Goal: Contribute content: Add original content to the website for others to see

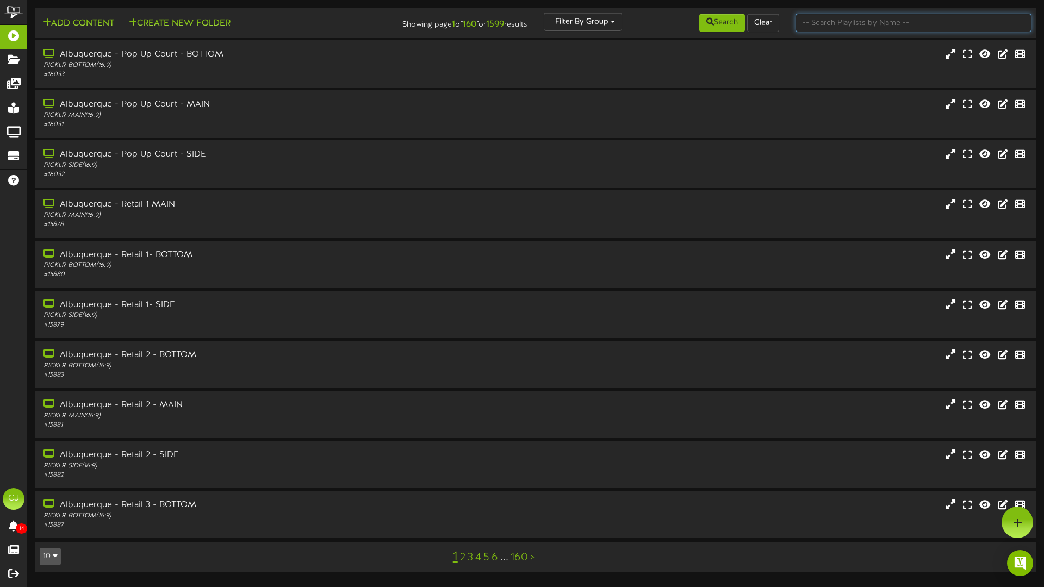
click at [818, 24] on input "text" at bounding box center [914, 23] width 236 height 18
type input "round rock"
click at [229, 154] on div "Round Rock - Court 1 - SIDE" at bounding box center [243, 154] width 402 height 13
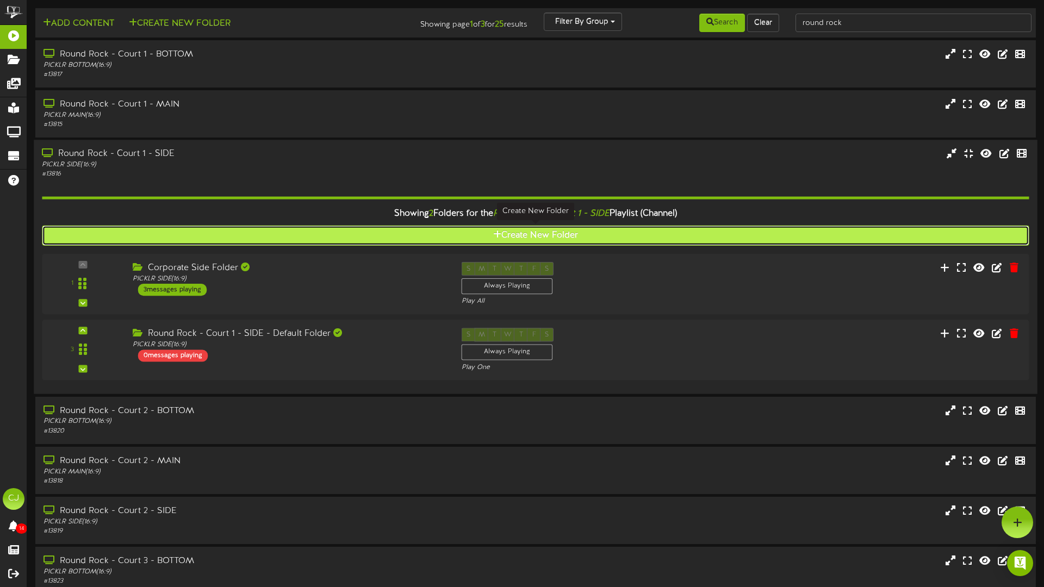
click at [495, 234] on icon at bounding box center [497, 234] width 8 height 9
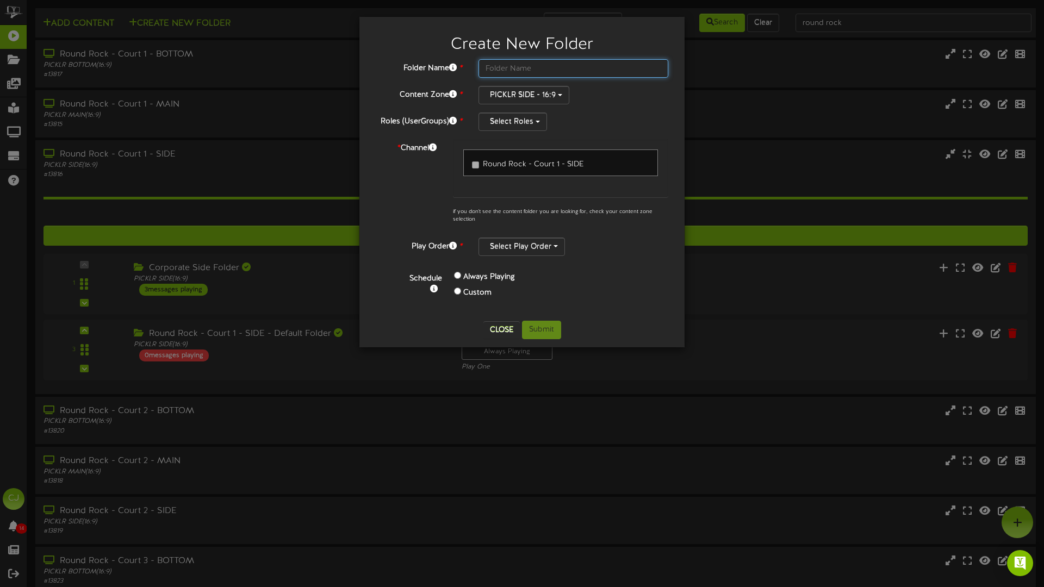
click at [524, 70] on input "text" at bounding box center [574, 68] width 190 height 18
type input "Round Rock - SIDE"
click at [534, 125] on button "Select Roles" at bounding box center [513, 122] width 69 height 18
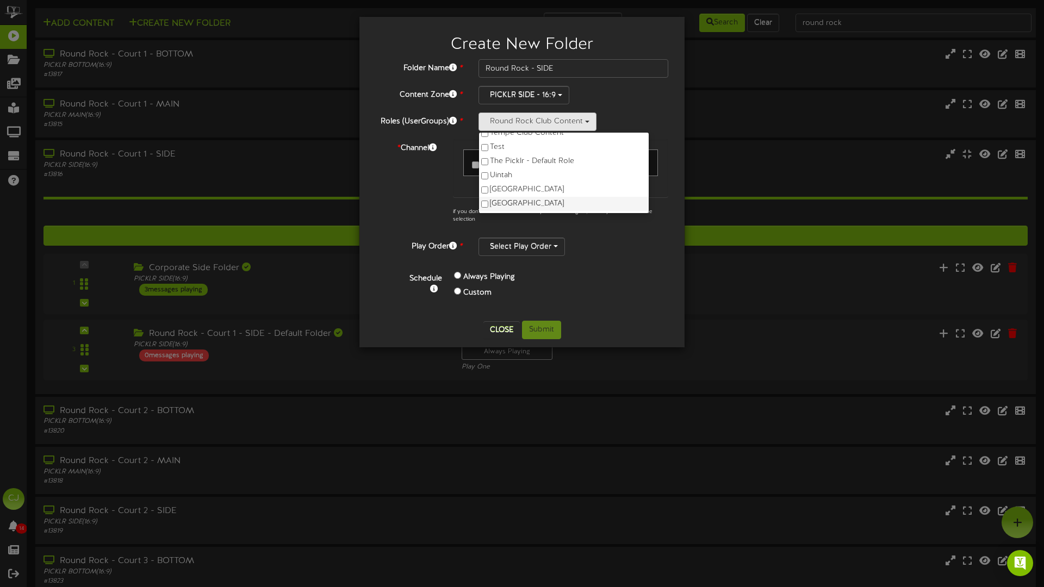
scroll to position [546, 0]
drag, startPoint x: 602, startPoint y: 302, endPoint x: 564, endPoint y: 278, distance: 44.2
click at [598, 300] on div "Schedule Always Playing Custom" at bounding box center [534, 288] width 283 height 48
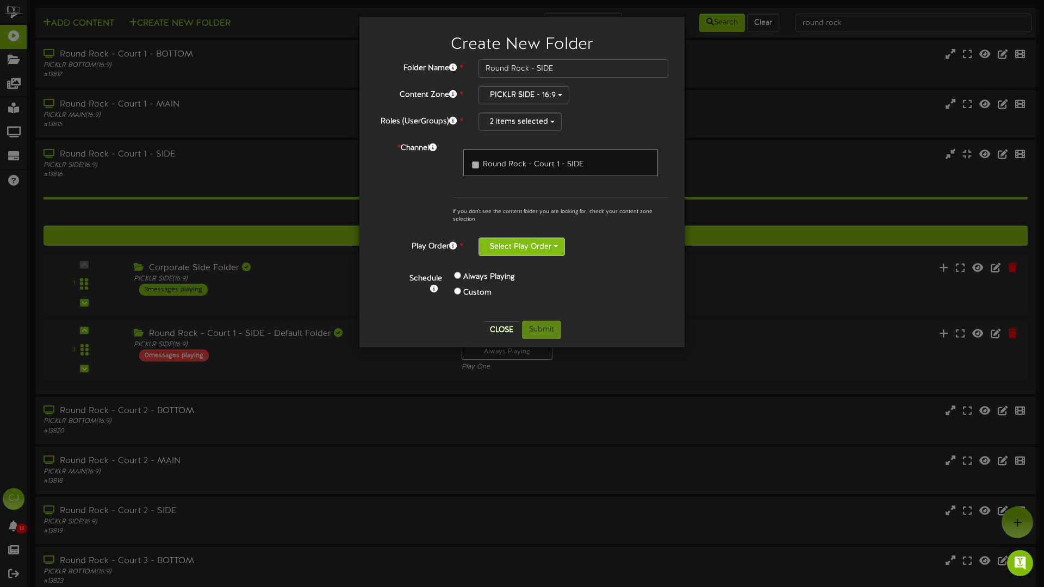
click at [555, 248] on button "Select Play Order" at bounding box center [522, 247] width 86 height 18
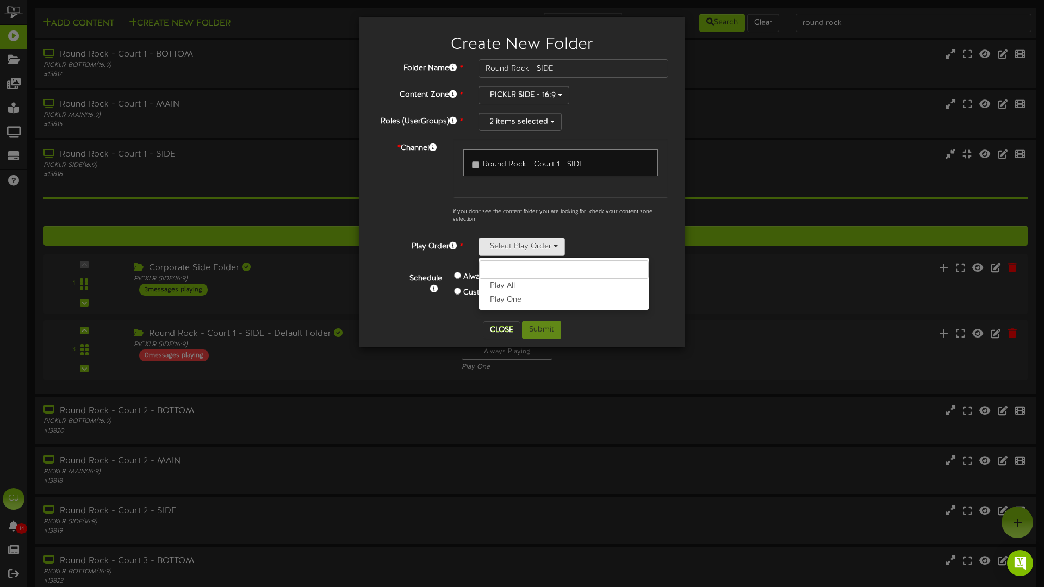
drag, startPoint x: 497, startPoint y: 287, endPoint x: 522, endPoint y: 276, distance: 26.8
click at [497, 287] on label "Play All" at bounding box center [564, 286] width 170 height 14
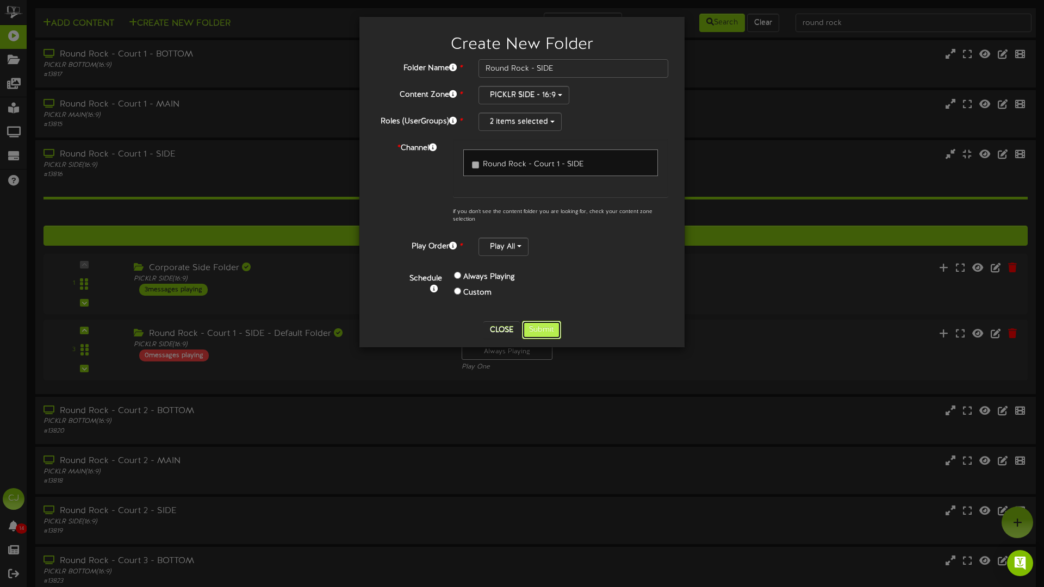
click at [536, 330] on button "Submit" at bounding box center [541, 330] width 39 height 18
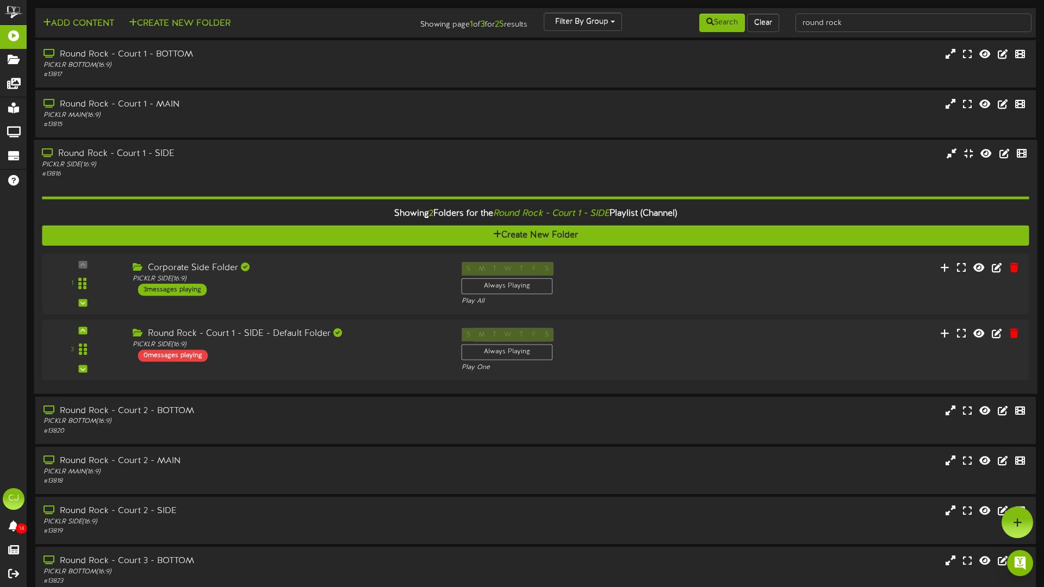
scroll to position [10, 0]
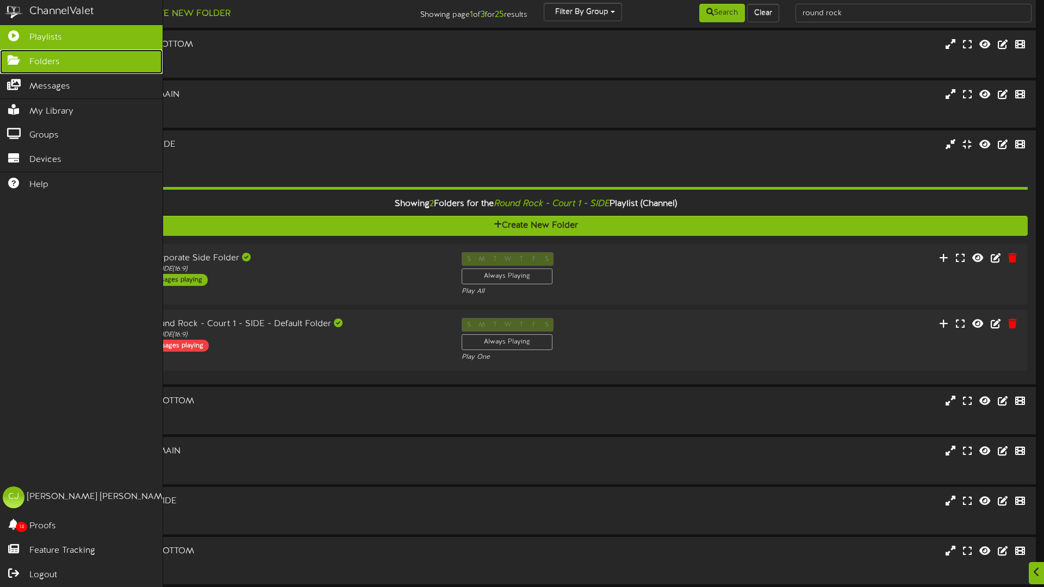
click at [13, 58] on icon at bounding box center [13, 59] width 27 height 8
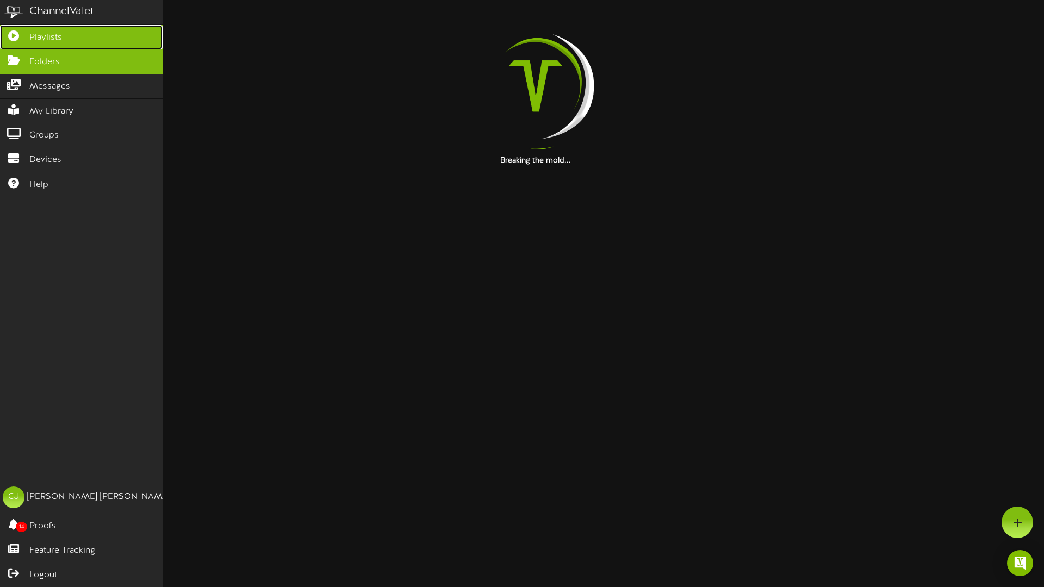
click at [35, 29] on link "Playlists" at bounding box center [81, 37] width 163 height 24
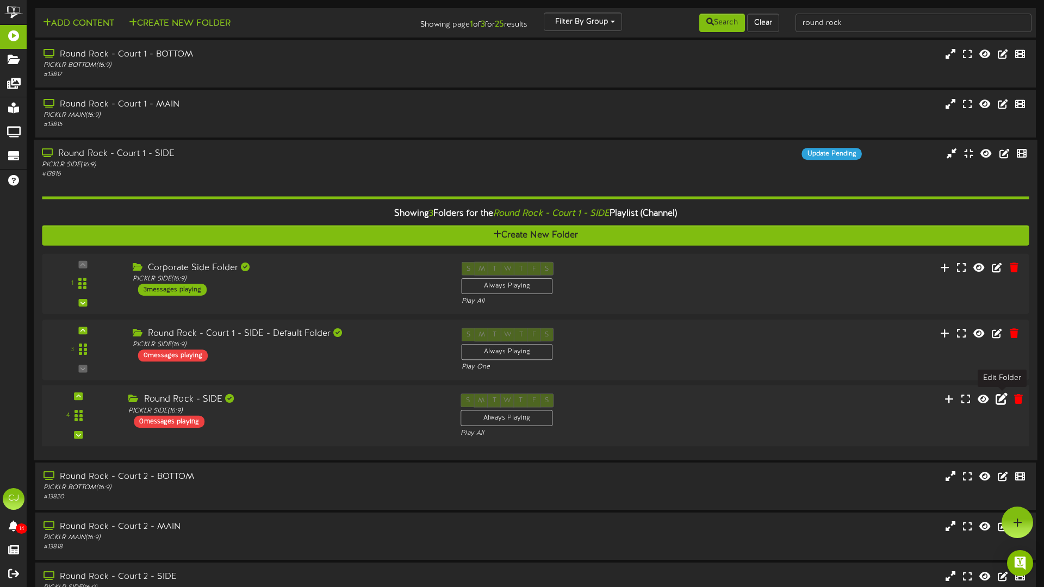
click at [1002, 400] on icon at bounding box center [1002, 399] width 12 height 12
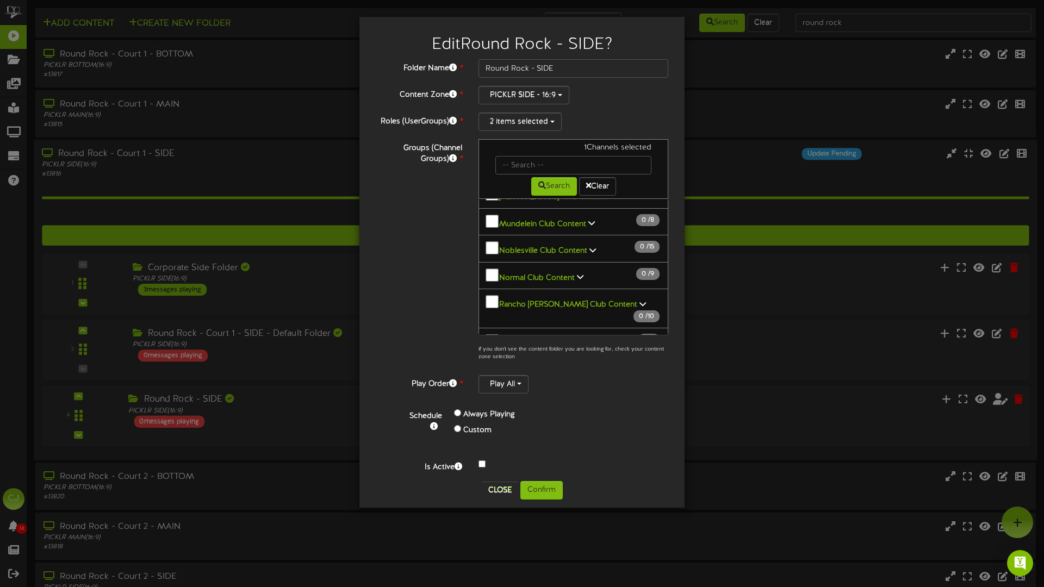
scroll to position [625, 0]
click at [594, 336] on icon at bounding box center [597, 340] width 7 height 8
click at [545, 487] on button "Confirm" at bounding box center [541, 490] width 42 height 18
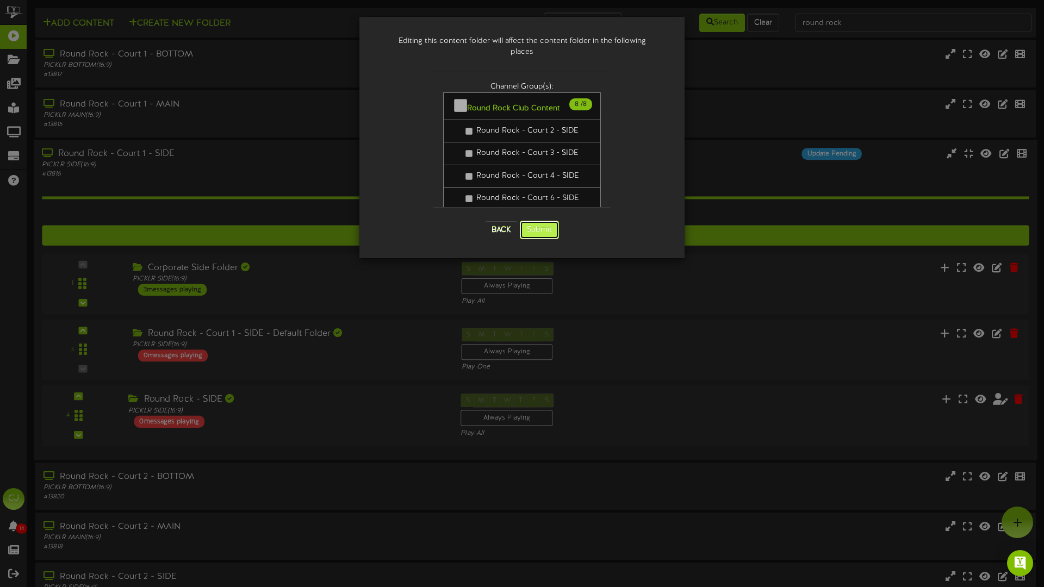
click at [542, 221] on button "Submit" at bounding box center [539, 230] width 39 height 18
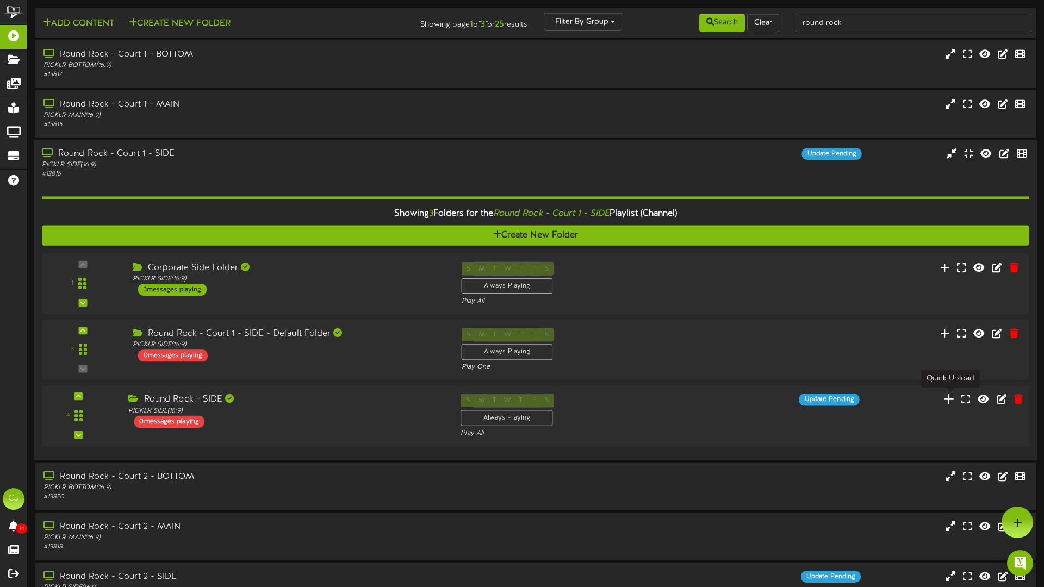
click at [948, 396] on icon at bounding box center [949, 399] width 11 height 12
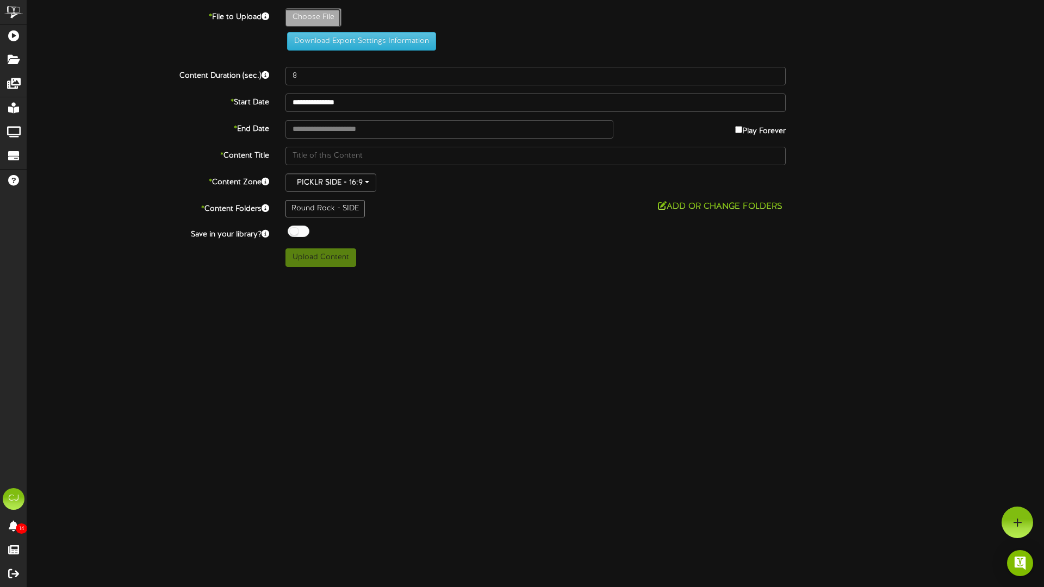
type input "**********"
type input "MergeBarbershopTournament"
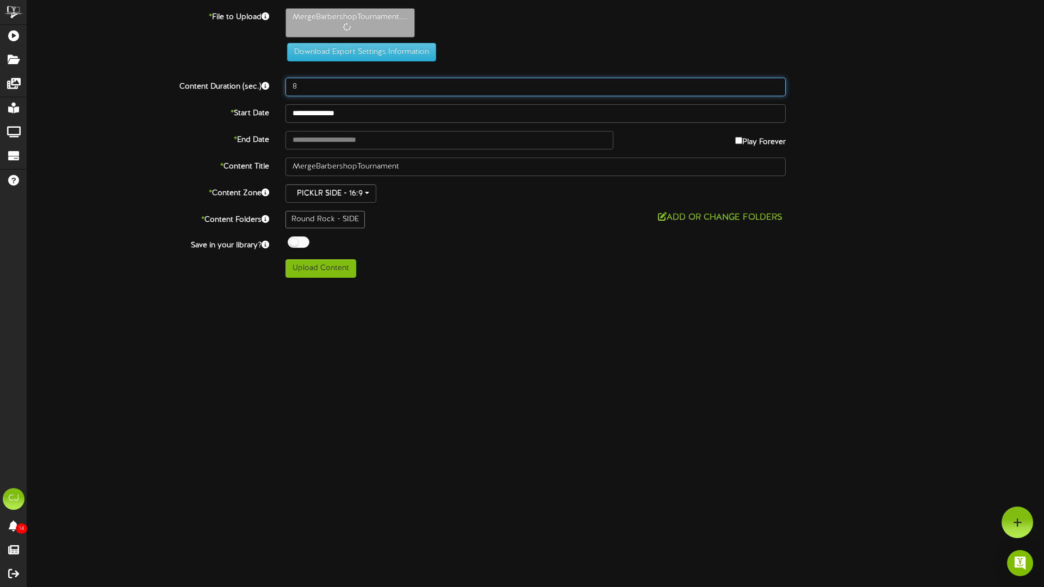
click at [315, 92] on input "8" at bounding box center [536, 87] width 500 height 18
type input "15"
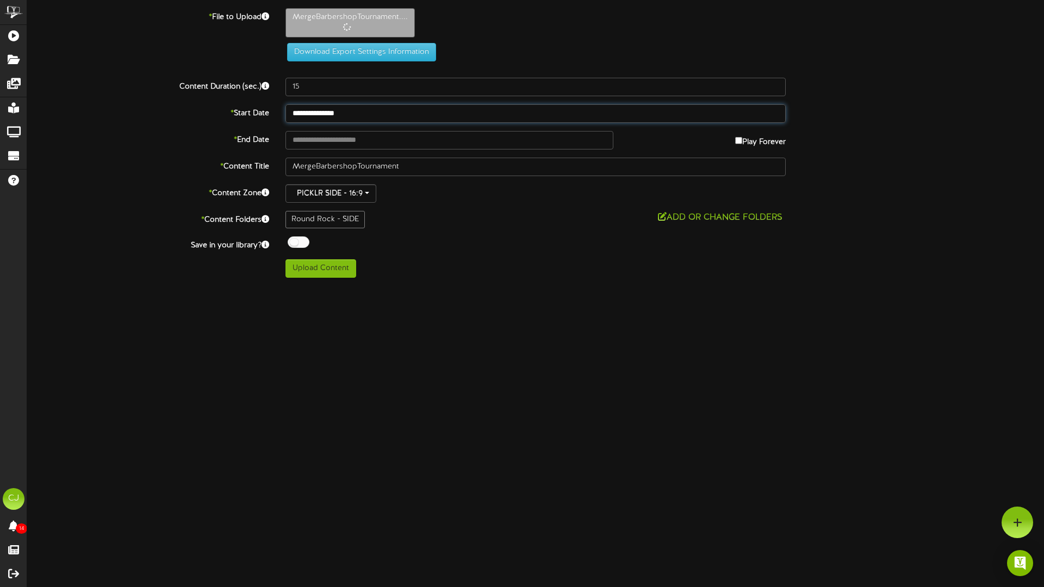
click at [334, 117] on input "**********" at bounding box center [536, 113] width 500 height 18
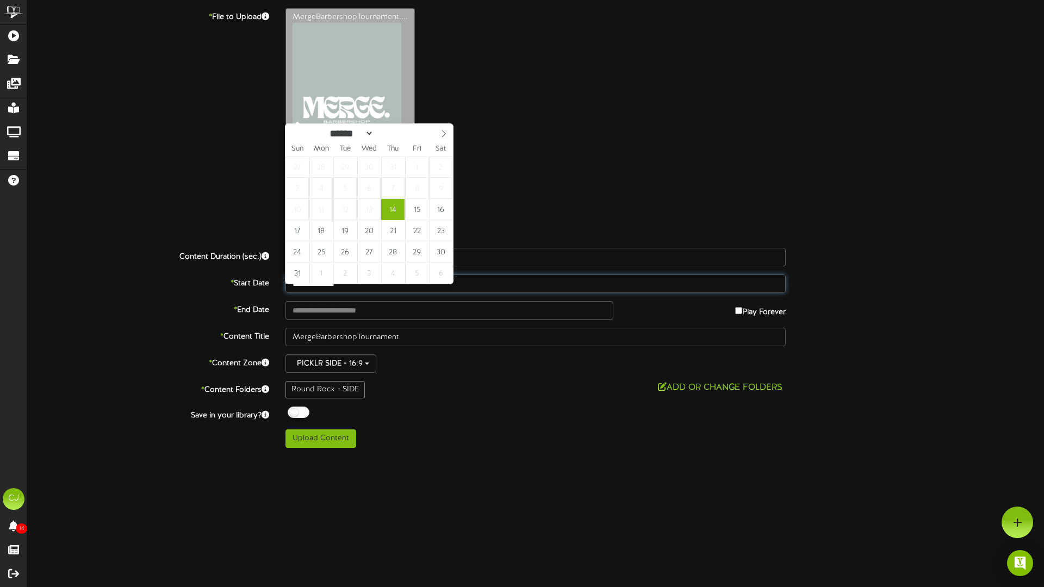
type input "**********"
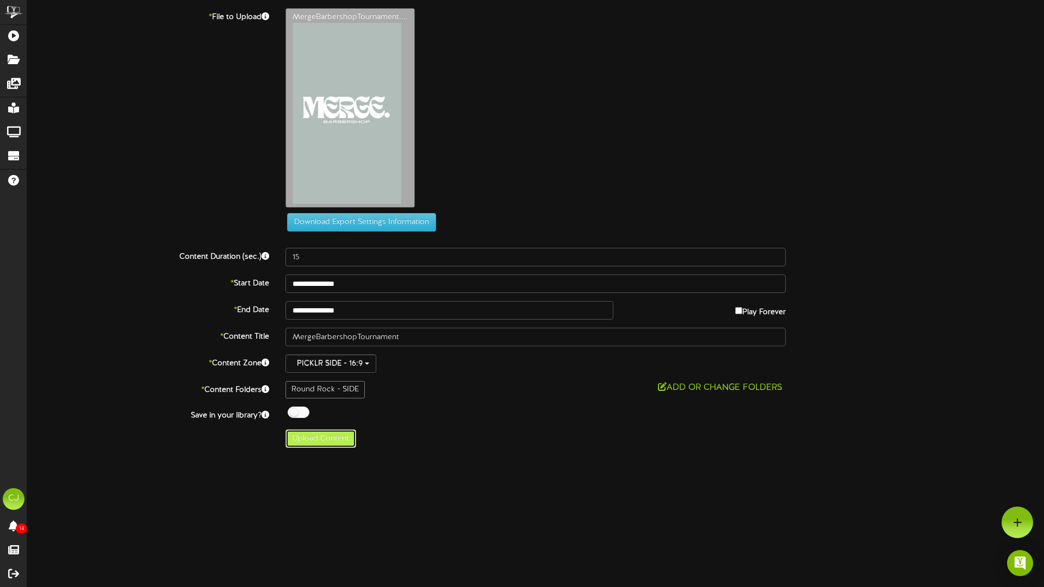
click at [335, 438] on button "Upload Content" at bounding box center [321, 439] width 71 height 18
type input "**********"
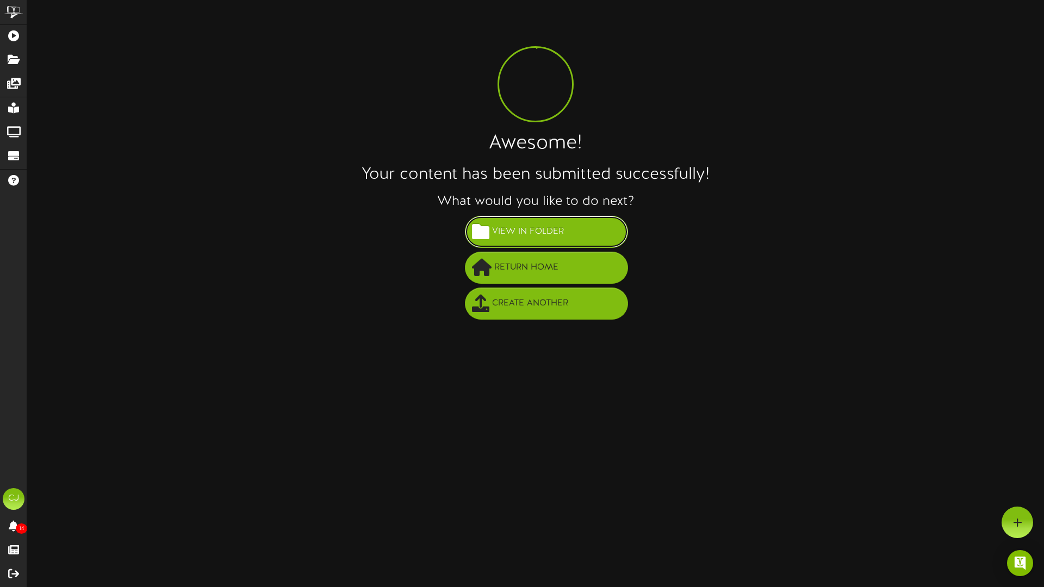
click at [547, 226] on span "View in Folder" at bounding box center [527, 232] width 77 height 18
